Goal: Task Accomplishment & Management: Use online tool/utility

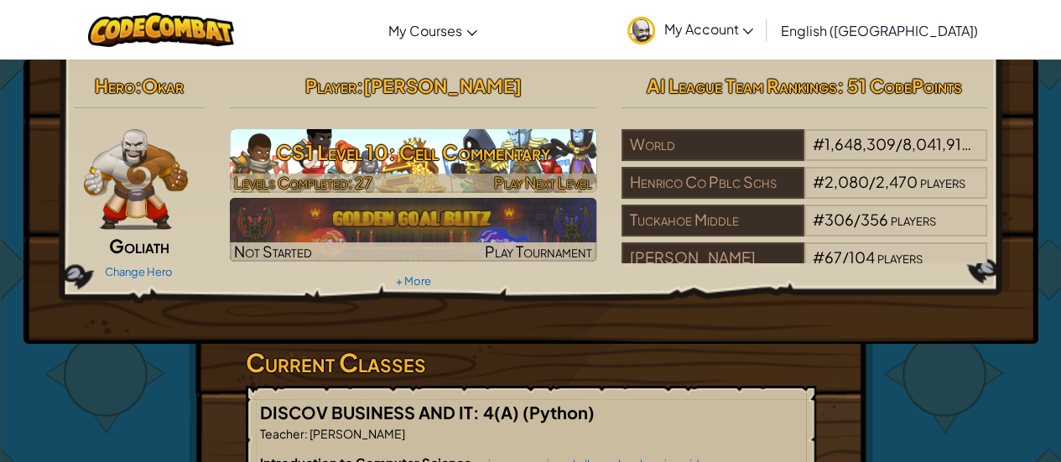
click at [537, 164] on h3 "CS1 Level 10: Cell Commentary" at bounding box center [413, 152] width 367 height 38
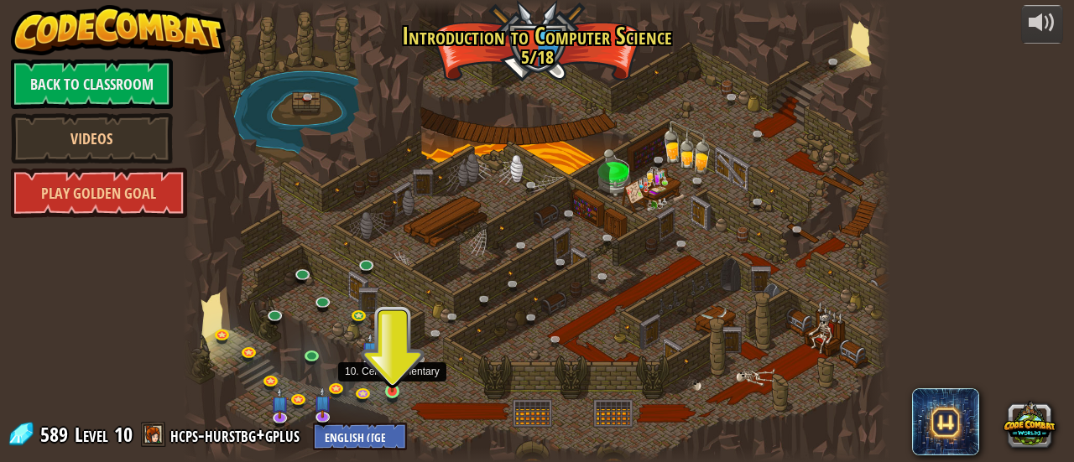
click at [393, 387] on img at bounding box center [391, 373] width 15 height 35
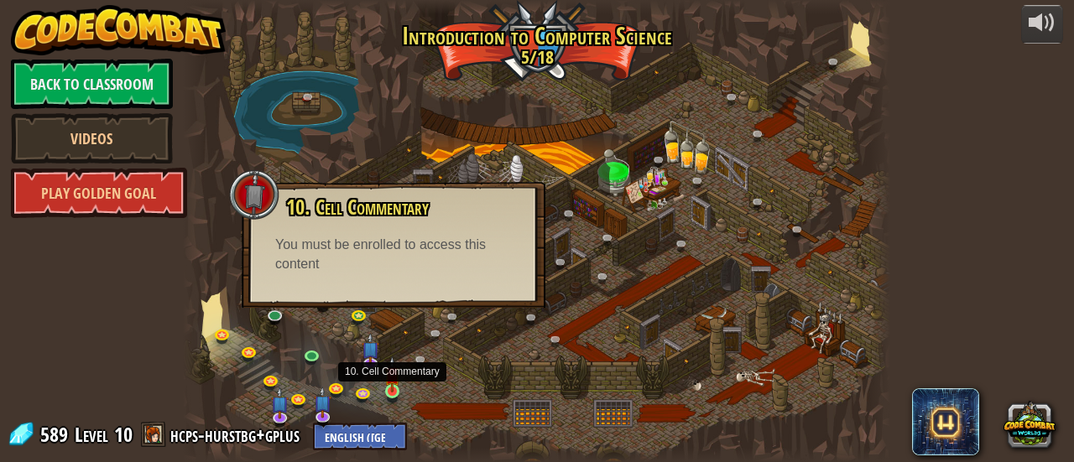
click at [393, 387] on img at bounding box center [391, 373] width 15 height 35
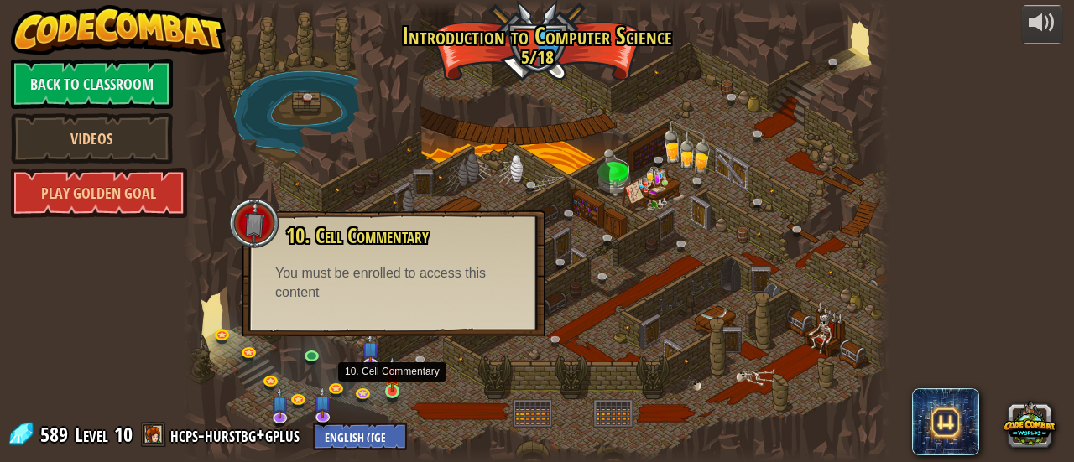
click at [393, 387] on img at bounding box center [391, 373] width 15 height 35
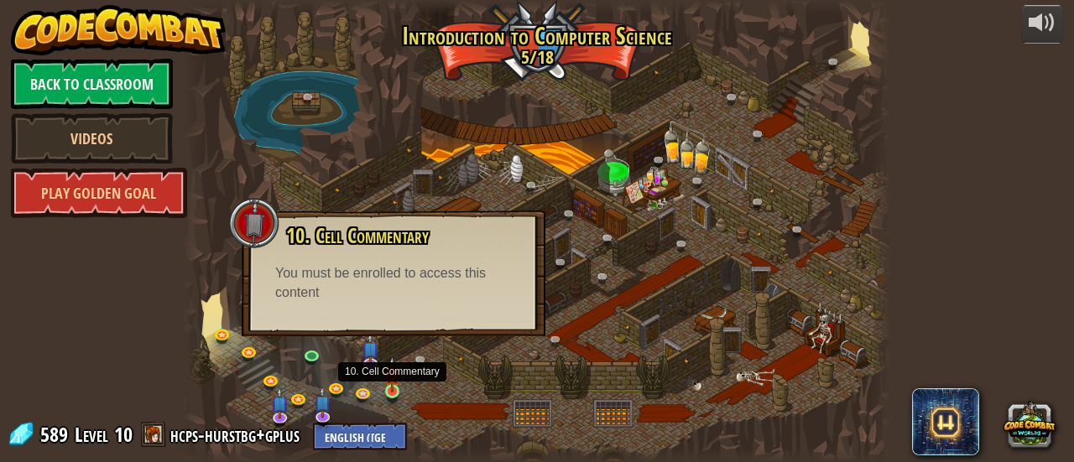
click at [393, 387] on img at bounding box center [391, 373] width 15 height 35
